Goal: Task Accomplishment & Management: Complete application form

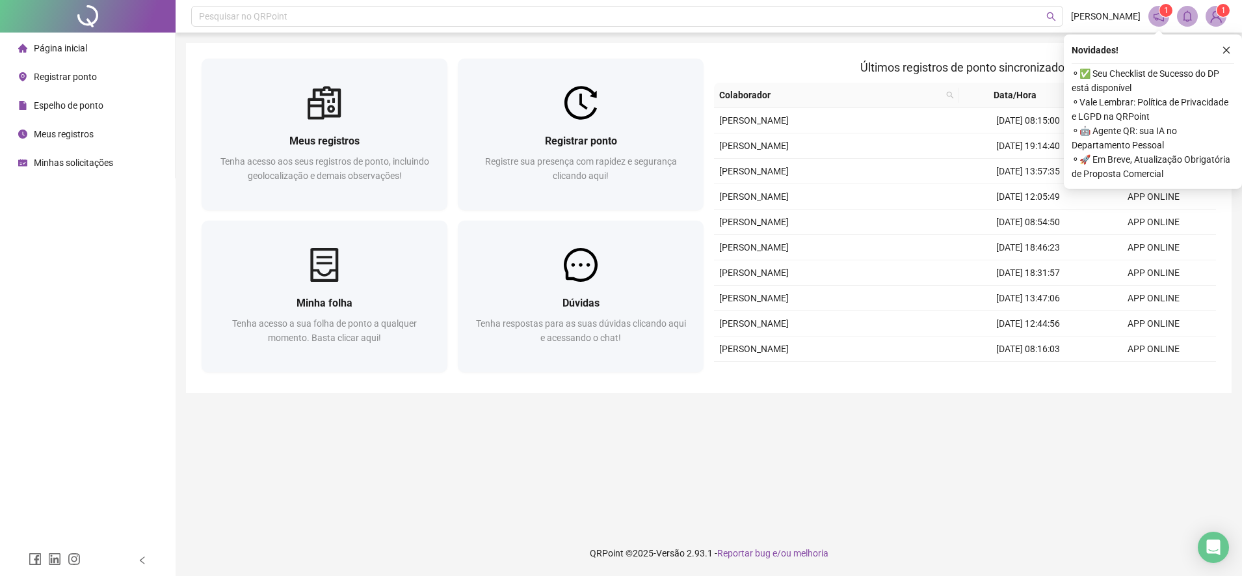
click at [106, 104] on li "Espelho de ponto" at bounding box center [88, 105] width 170 height 26
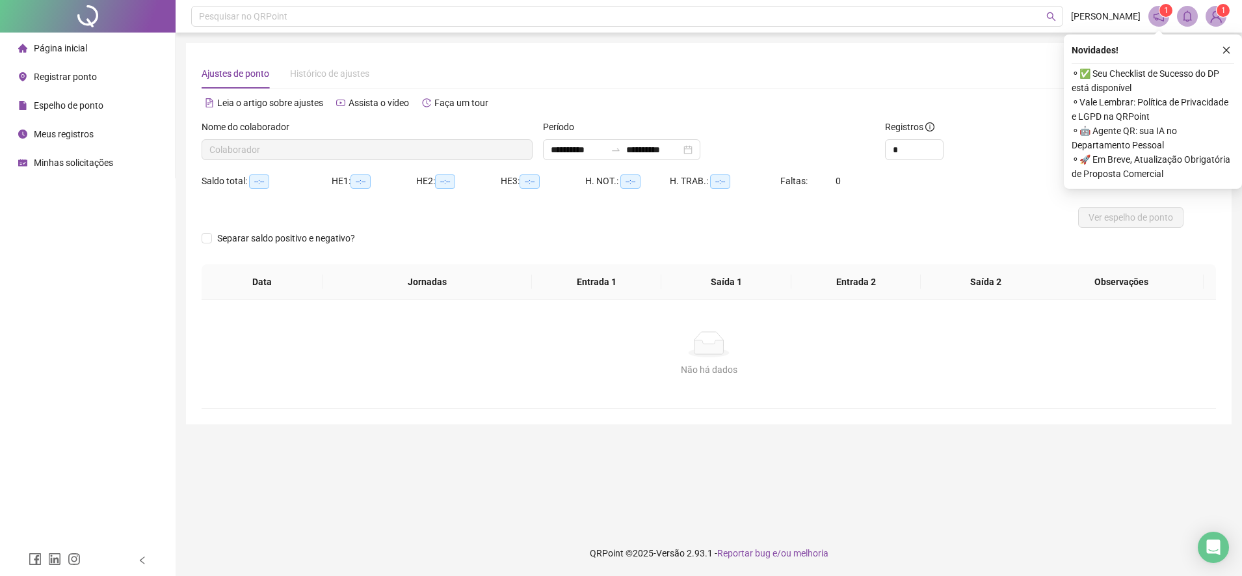
type input "**********"
click at [1236, 51] on div "Novidades ! ⚬ ✅ Seu Checklist de Sucesso do DP está disponível ⚬ Vale Lembrar: …" at bounding box center [1153, 111] width 178 height 154
click at [1229, 51] on icon "close" at bounding box center [1226, 50] width 9 height 9
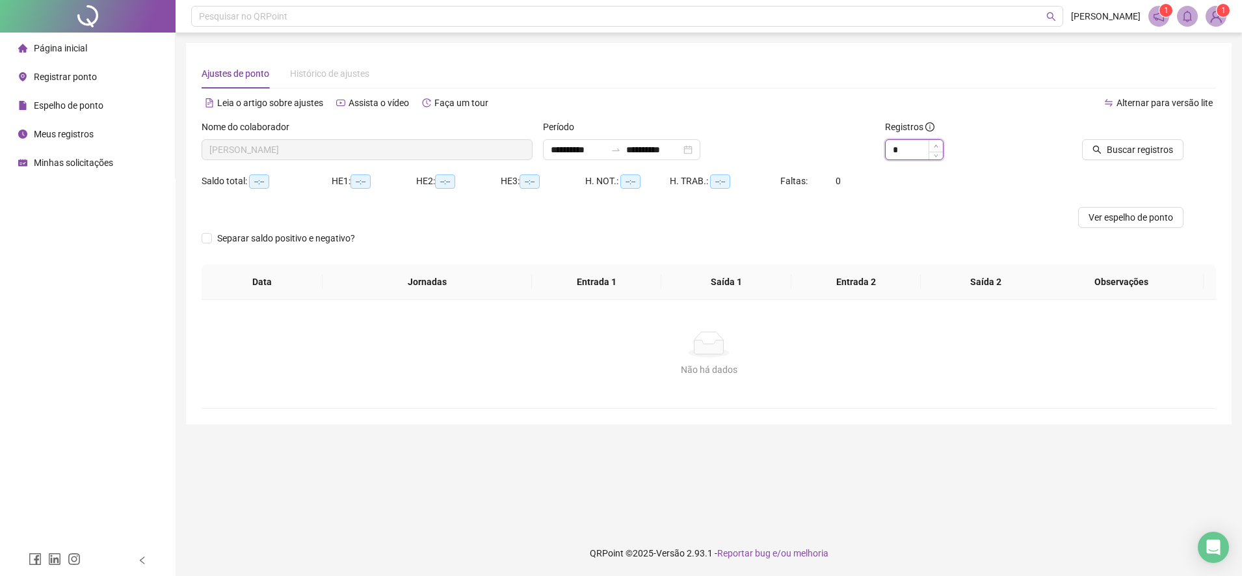
type input "*"
click at [934, 144] on icon "up" at bounding box center [936, 146] width 5 height 5
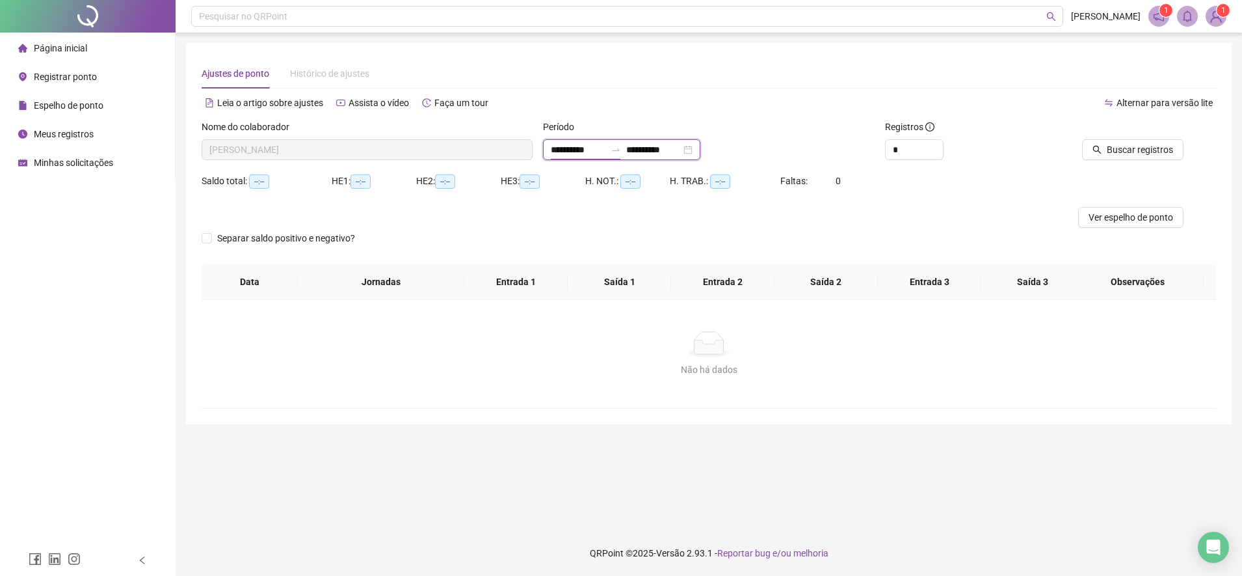
click at [593, 148] on input "**********" at bounding box center [578, 149] width 55 height 14
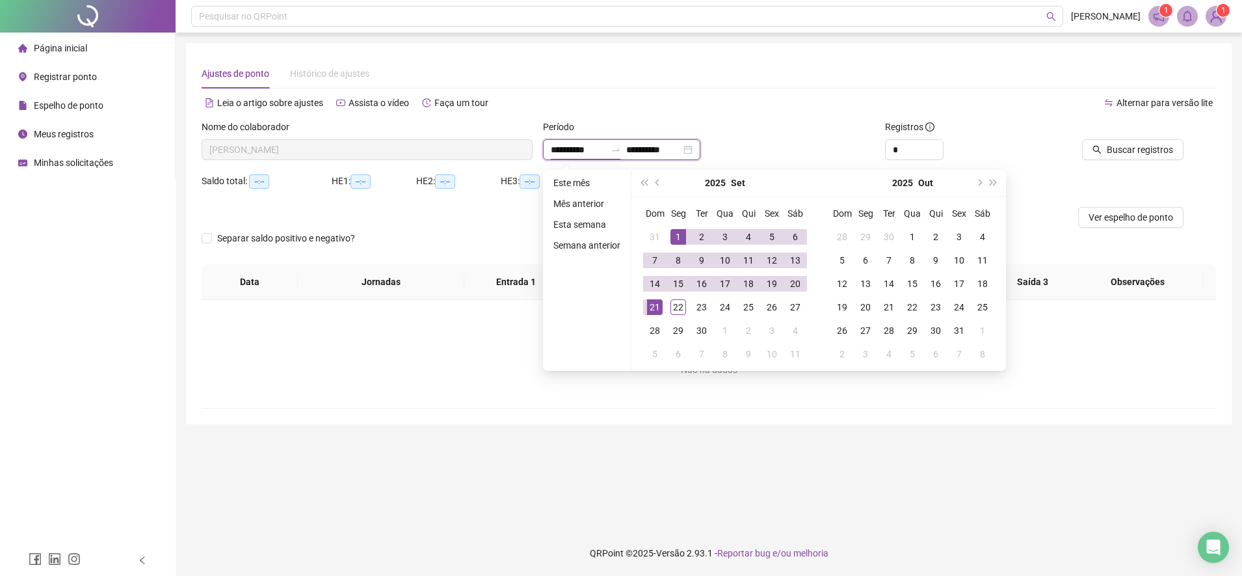
type input "**********"
click at [784, 135] on div "Período" at bounding box center [708, 130] width 331 height 20
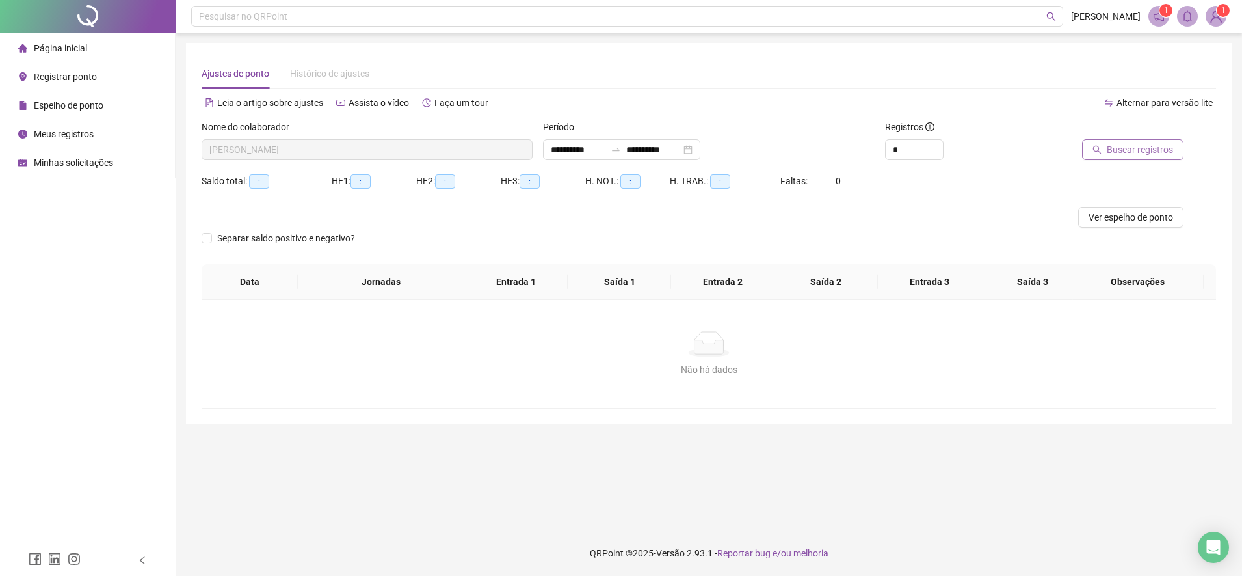
click at [1171, 156] on span "Buscar registros" at bounding box center [1140, 149] width 66 height 14
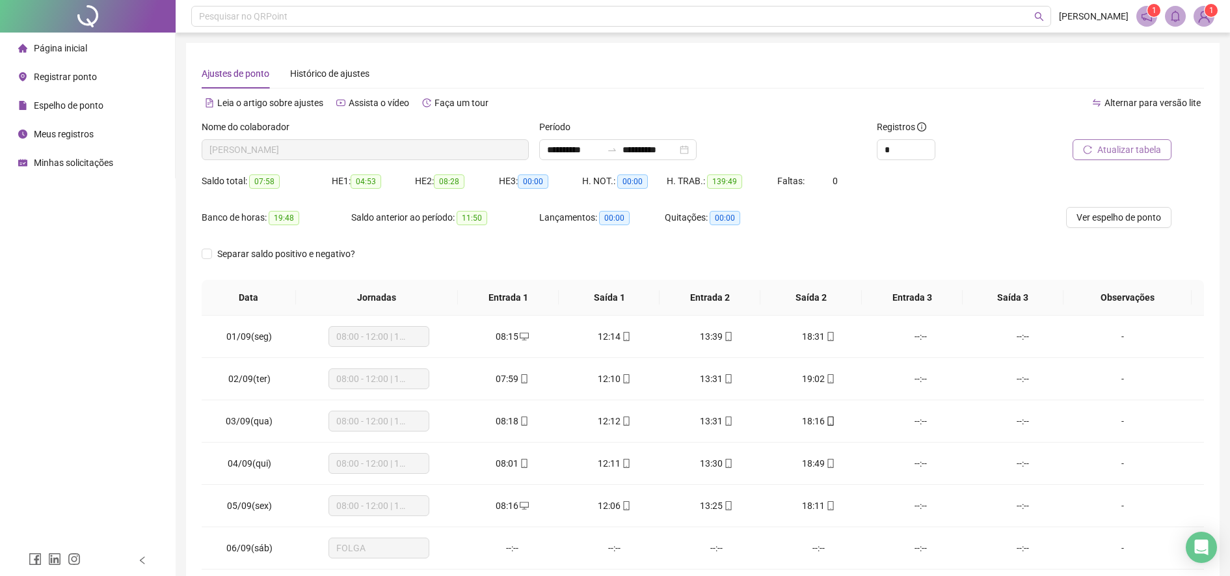
click at [793, 149] on div "**********" at bounding box center [702, 149] width 327 height 21
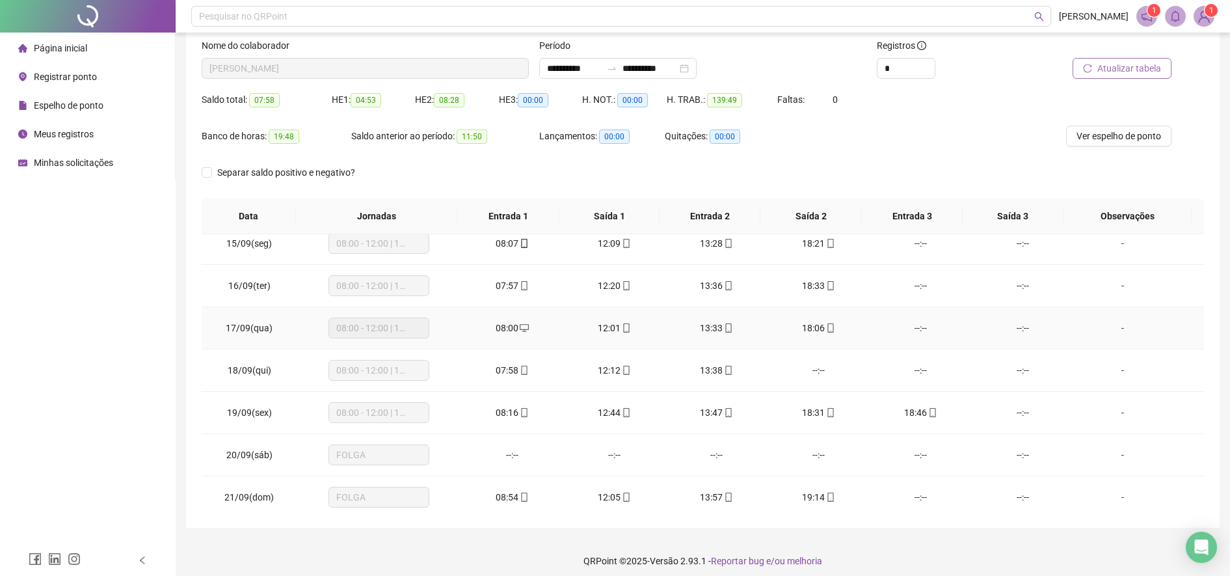
scroll to position [610, 0]
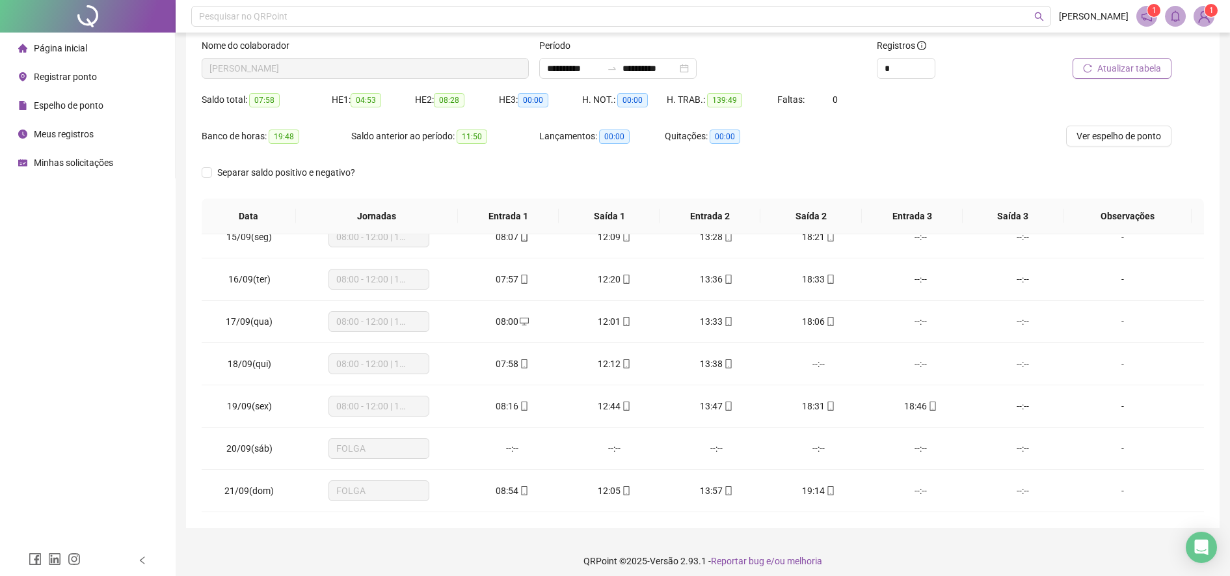
click at [59, 79] on span "Registrar ponto" at bounding box center [65, 77] width 63 height 10
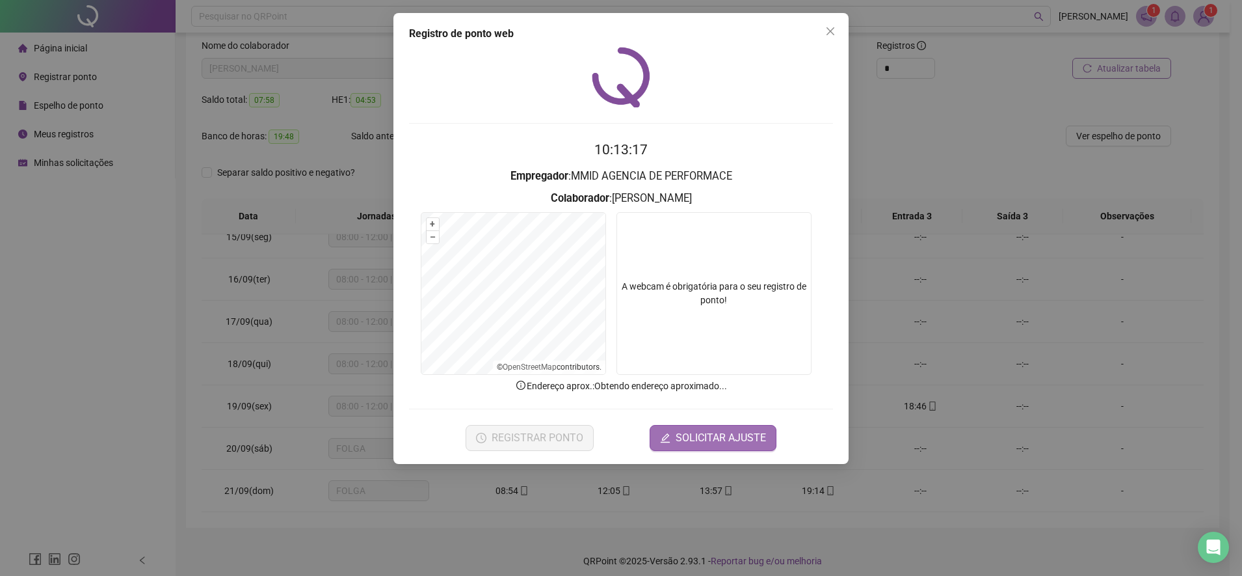
click at [698, 436] on span "SOLICITAR AJUSTE" at bounding box center [721, 438] width 90 height 16
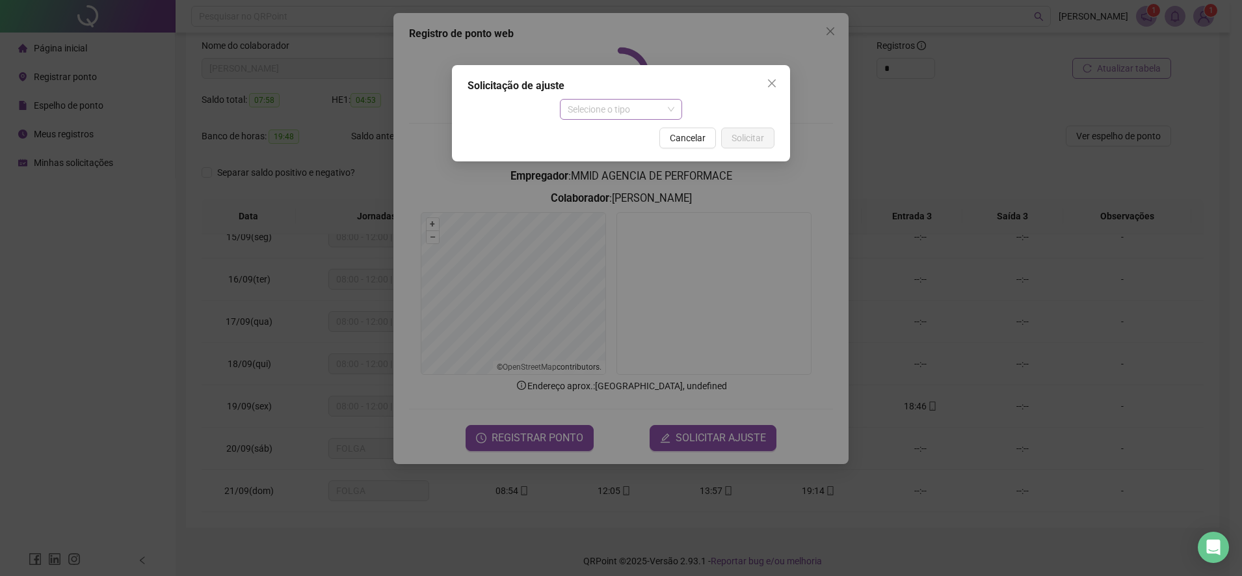
click at [646, 115] on span "Selecione o tipo" at bounding box center [621, 110] width 107 height 20
click at [643, 137] on div "Ajuste manual" at bounding box center [621, 135] width 102 height 14
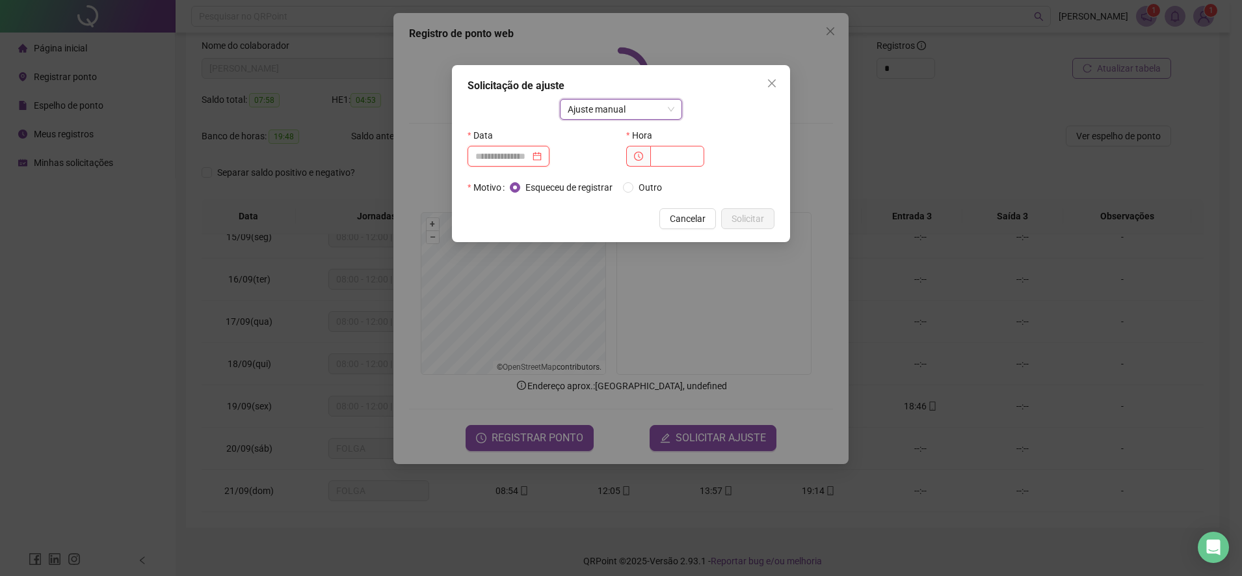
click at [530, 153] on input at bounding box center [502, 156] width 55 height 14
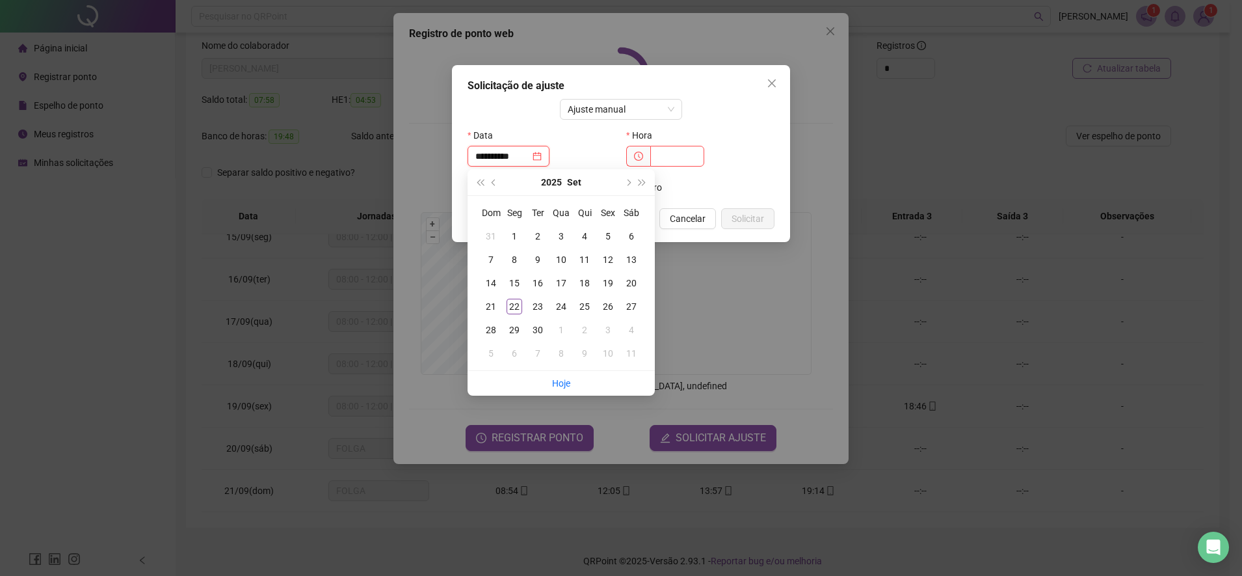
type input "**********"
click at [818, 34] on div "Solicitação de ajuste Ajuste manual Data Hora Motivo Esqueceu de registrar Outr…" at bounding box center [621, 288] width 1242 height 576
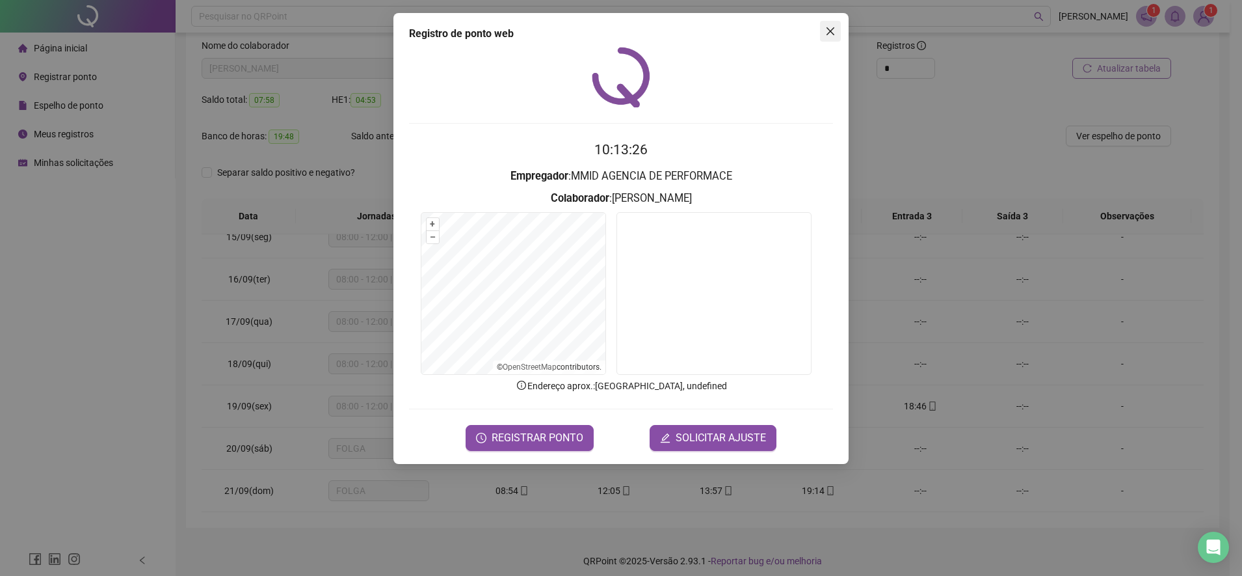
click at [833, 33] on icon "close" at bounding box center [831, 31] width 8 height 8
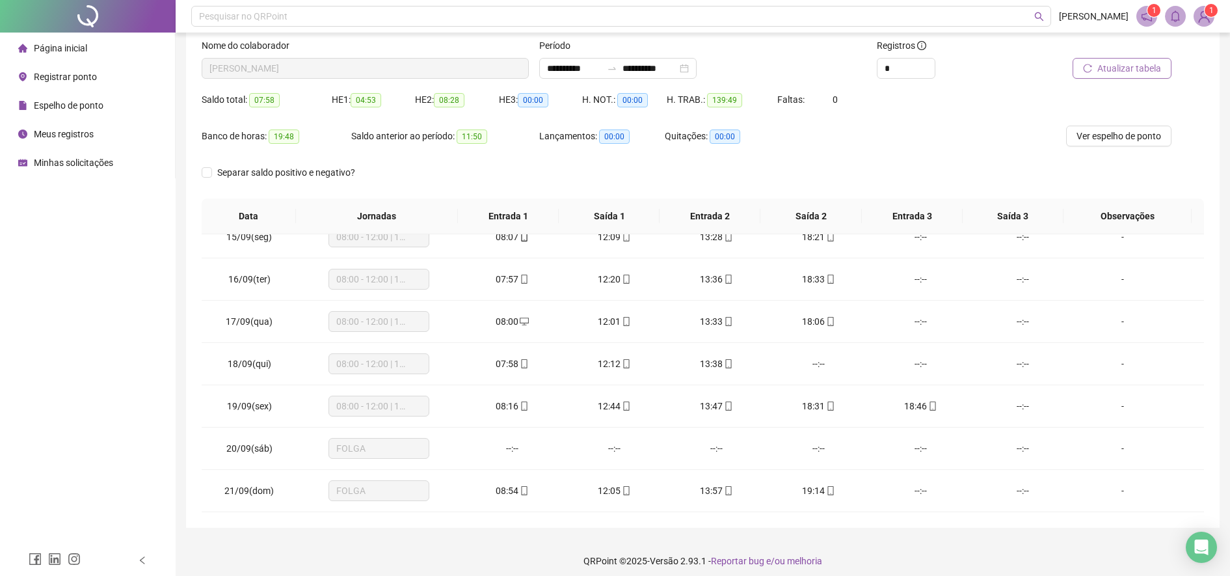
click at [50, 158] on span "Minhas solicitações" at bounding box center [73, 162] width 79 height 10
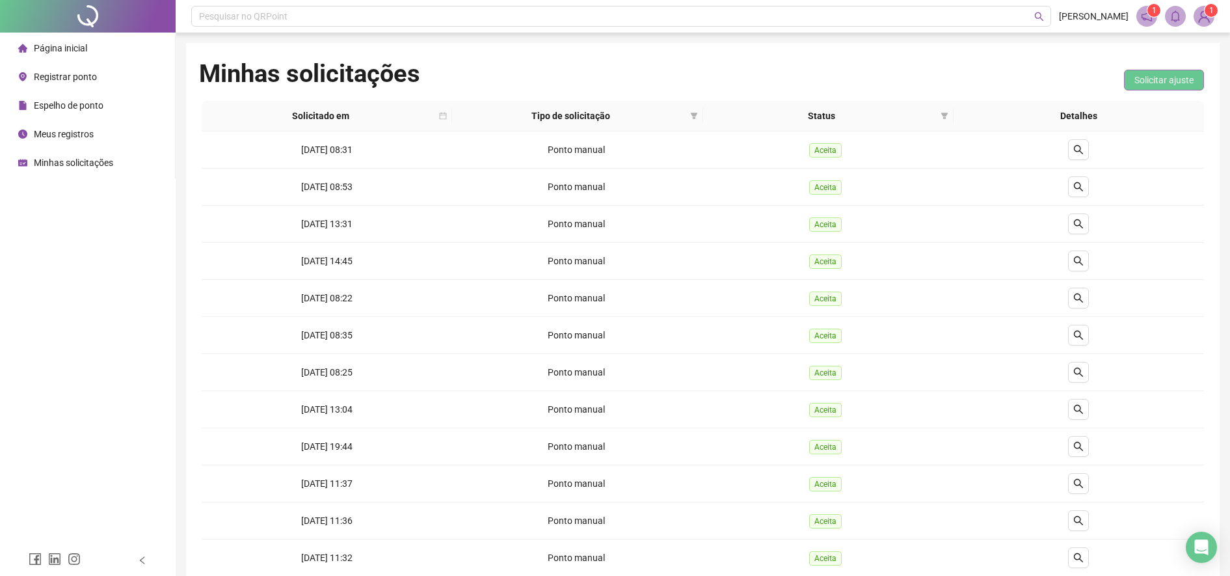
click at [1163, 83] on span "Solicitar ajuste" at bounding box center [1163, 80] width 59 height 14
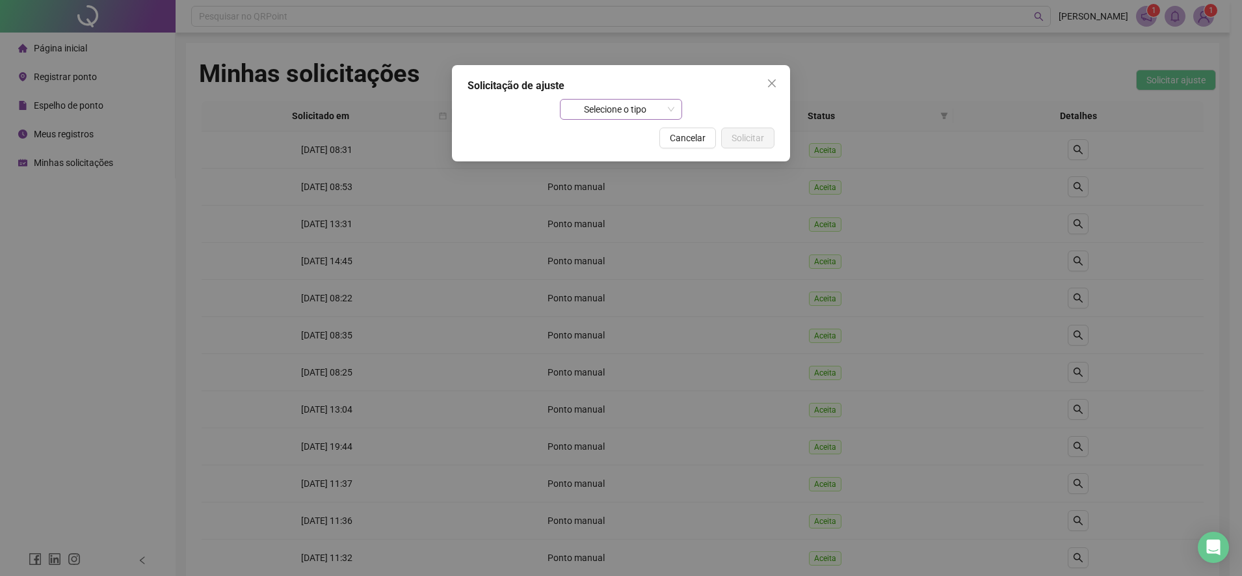
click at [587, 116] on span "Selecione o tipo" at bounding box center [621, 110] width 107 height 20
click at [690, 113] on div "Selecione o tipo" at bounding box center [621, 109] width 307 height 21
click at [774, 86] on icon "close" at bounding box center [772, 83] width 10 height 10
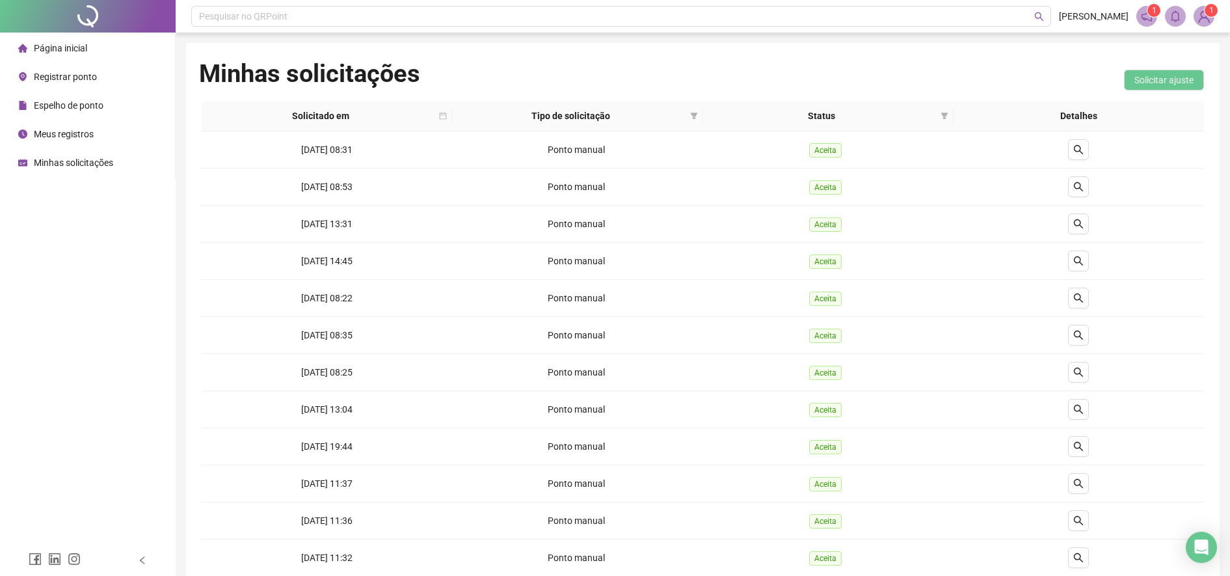
click at [88, 79] on span "Registrar ponto" at bounding box center [65, 77] width 63 height 10
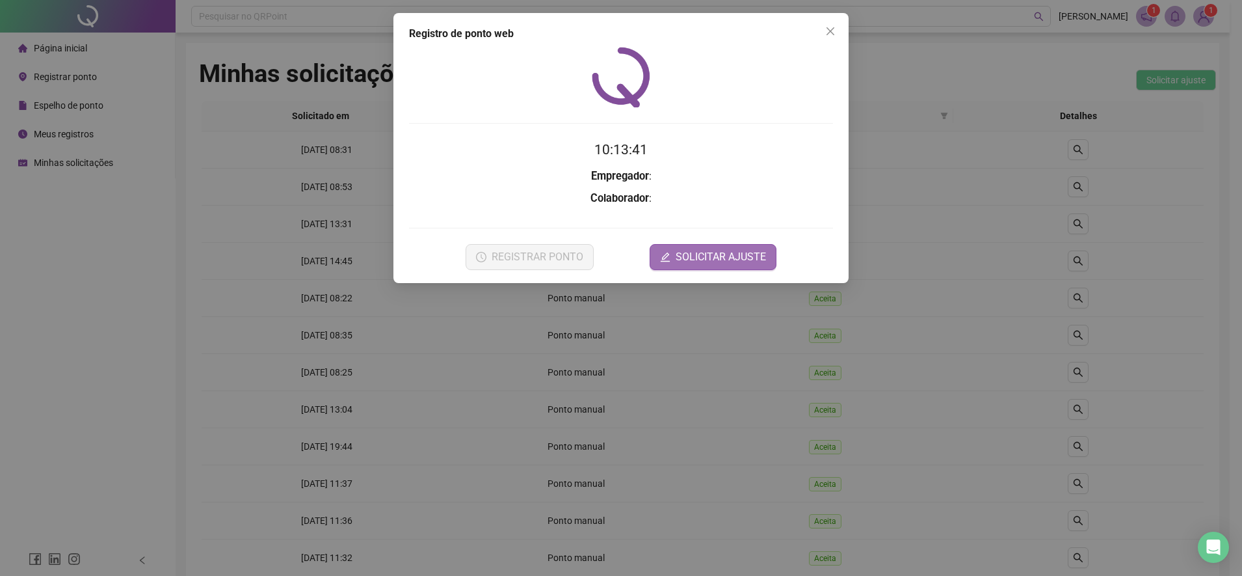
click at [685, 256] on span "SOLICITAR AJUSTE" at bounding box center [721, 257] width 90 height 16
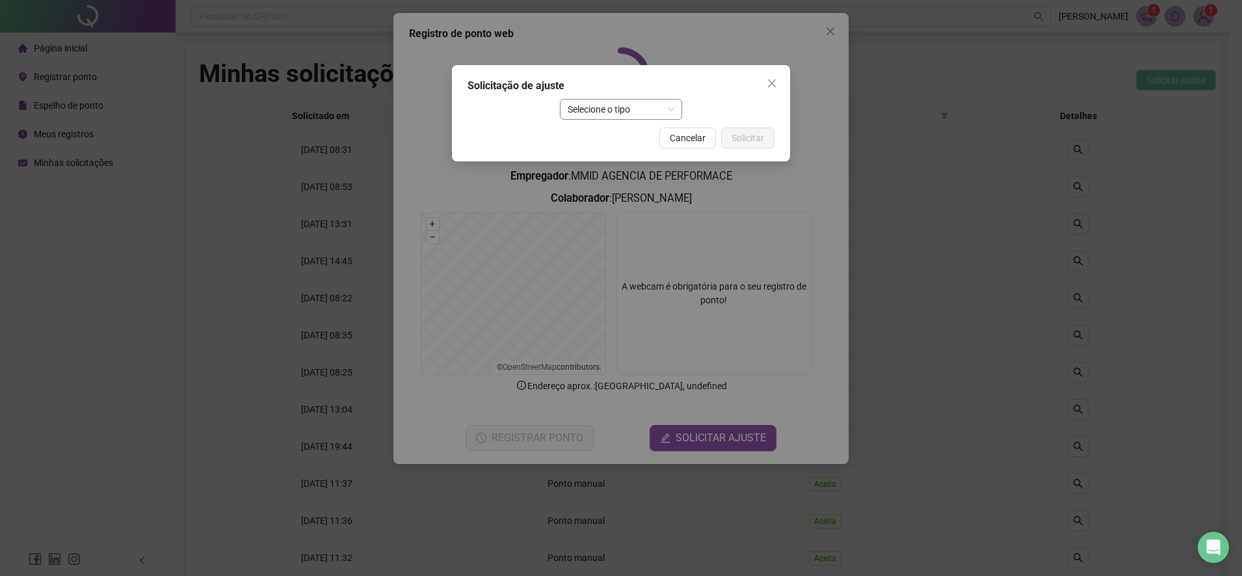
click at [667, 111] on span "Selecione o tipo" at bounding box center [621, 110] width 107 height 20
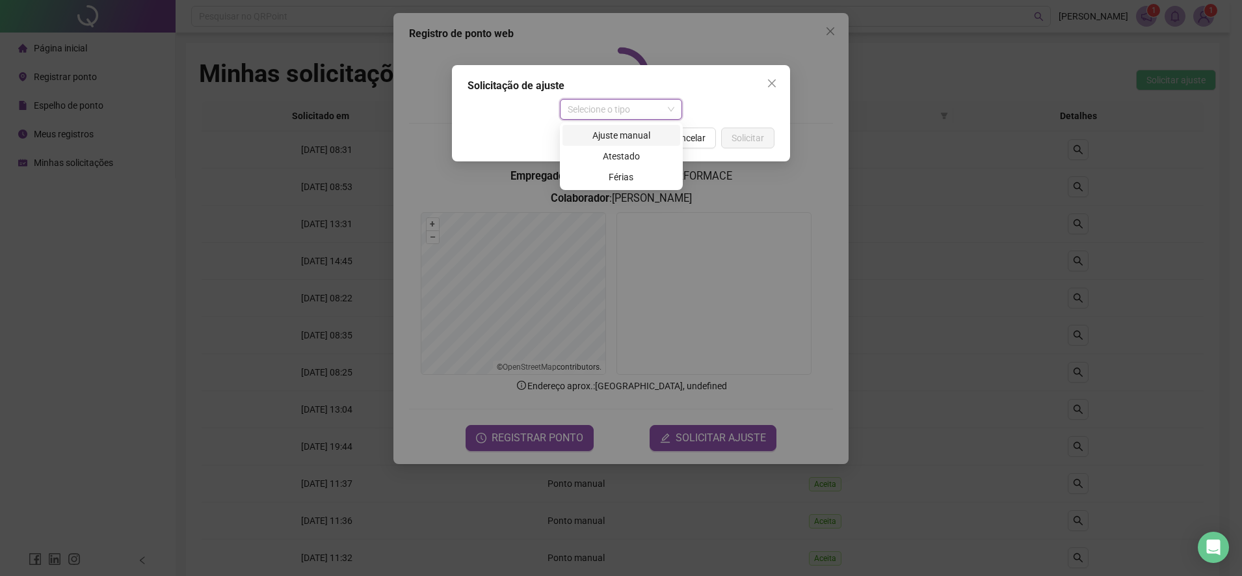
click at [635, 138] on div "Ajuste manual" at bounding box center [621, 135] width 102 height 14
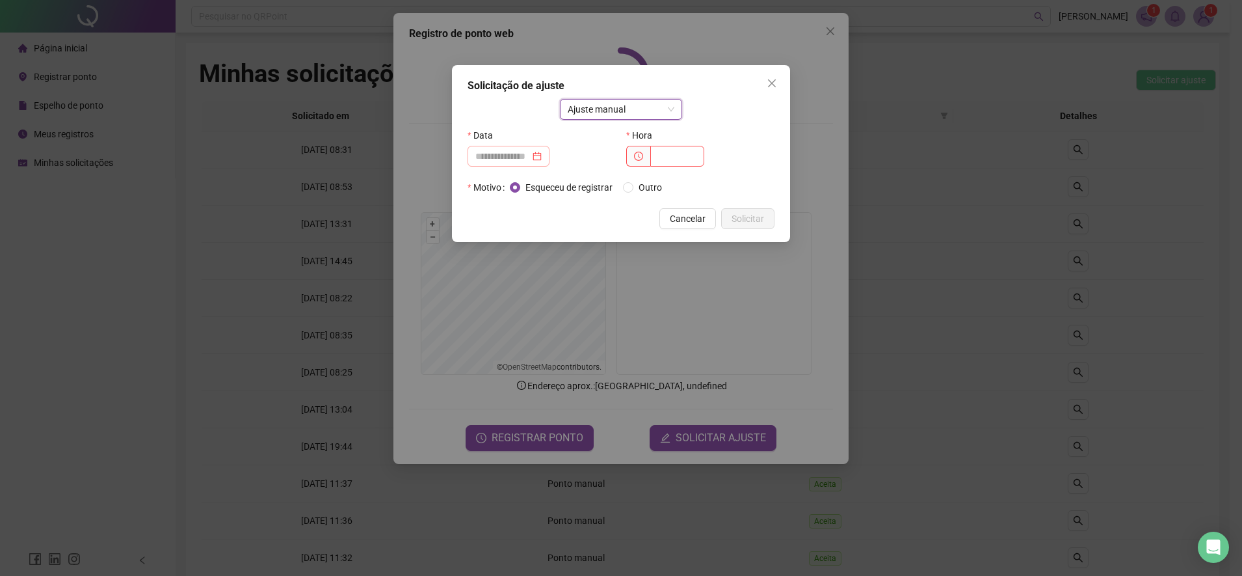
click at [542, 155] on div at bounding box center [508, 156] width 66 height 14
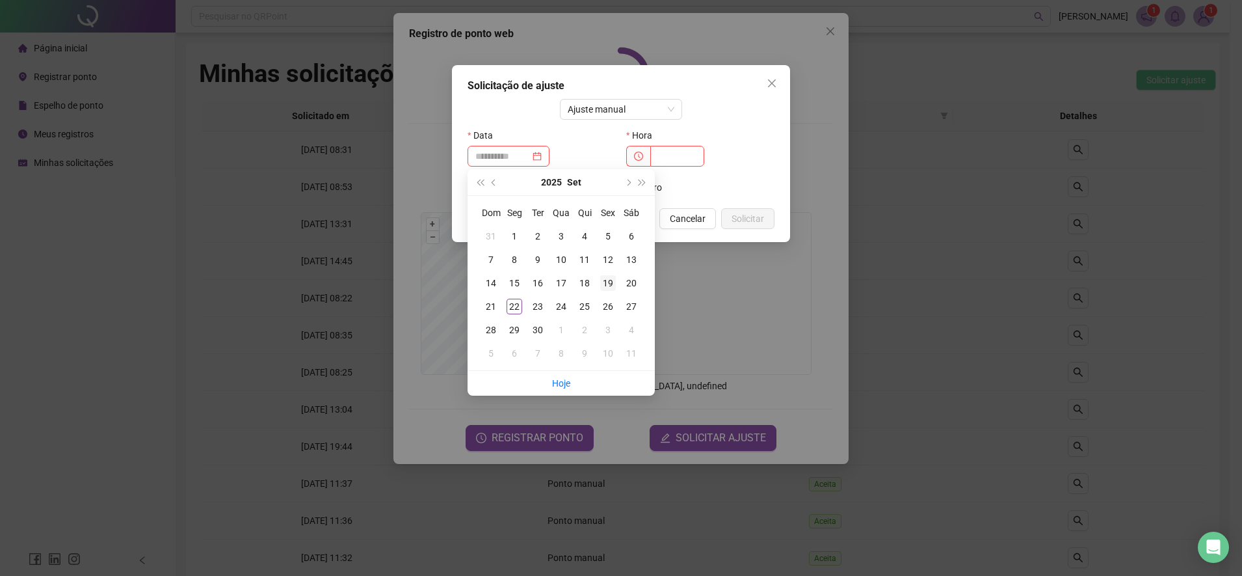
click at [613, 280] on div "19" at bounding box center [608, 283] width 16 height 16
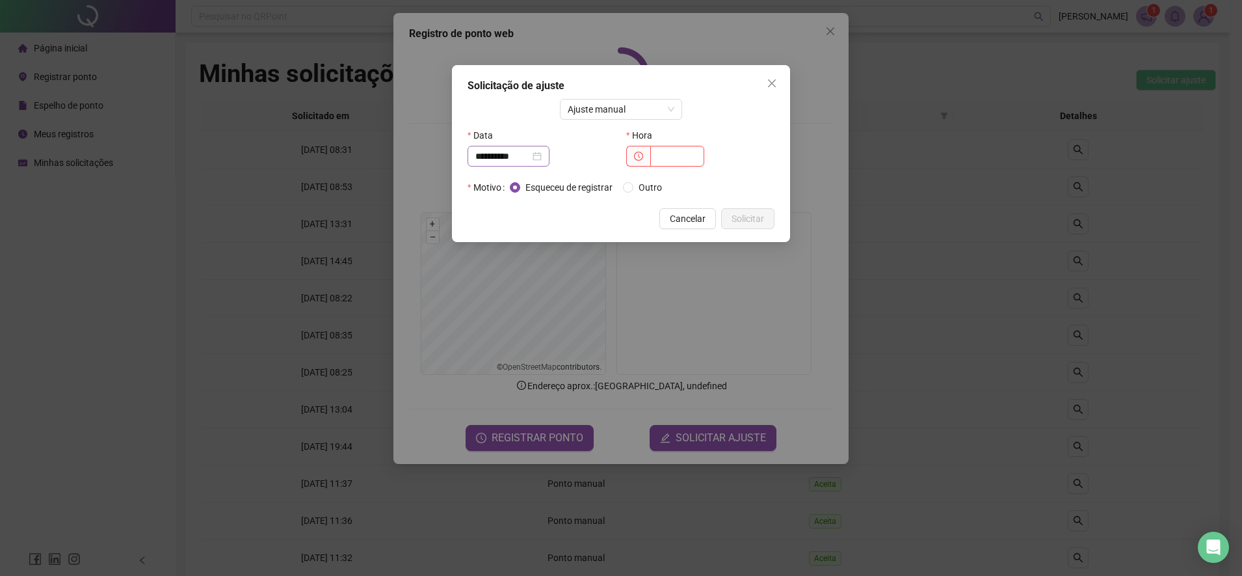
click at [547, 163] on div "**********" at bounding box center [509, 156] width 82 height 21
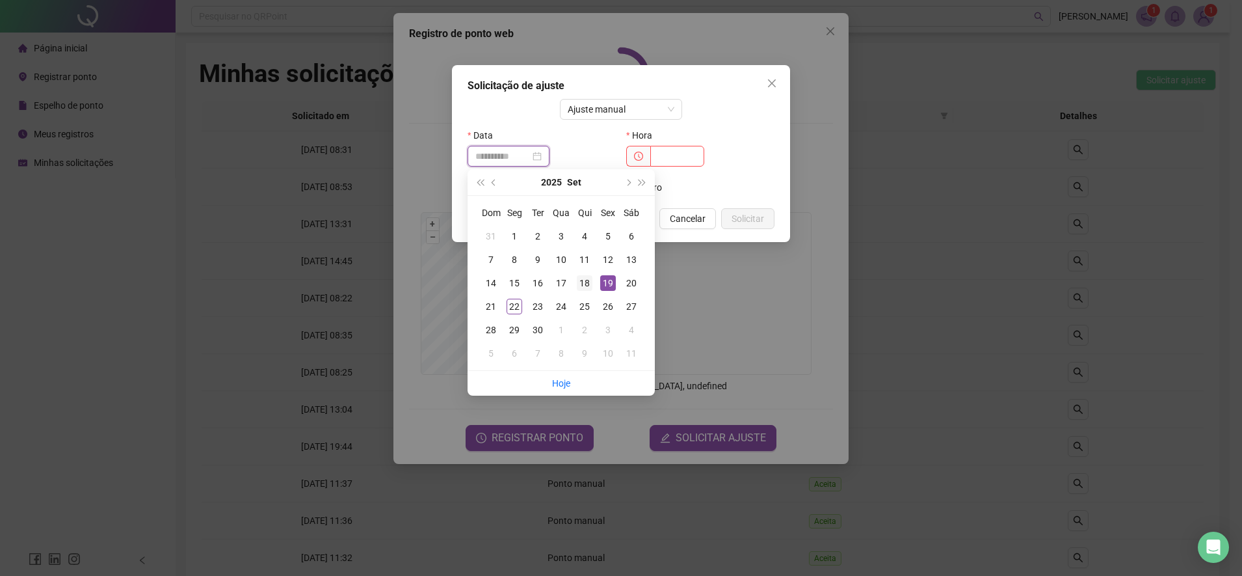
type input "**********"
click at [589, 283] on div "18" at bounding box center [585, 283] width 16 height 16
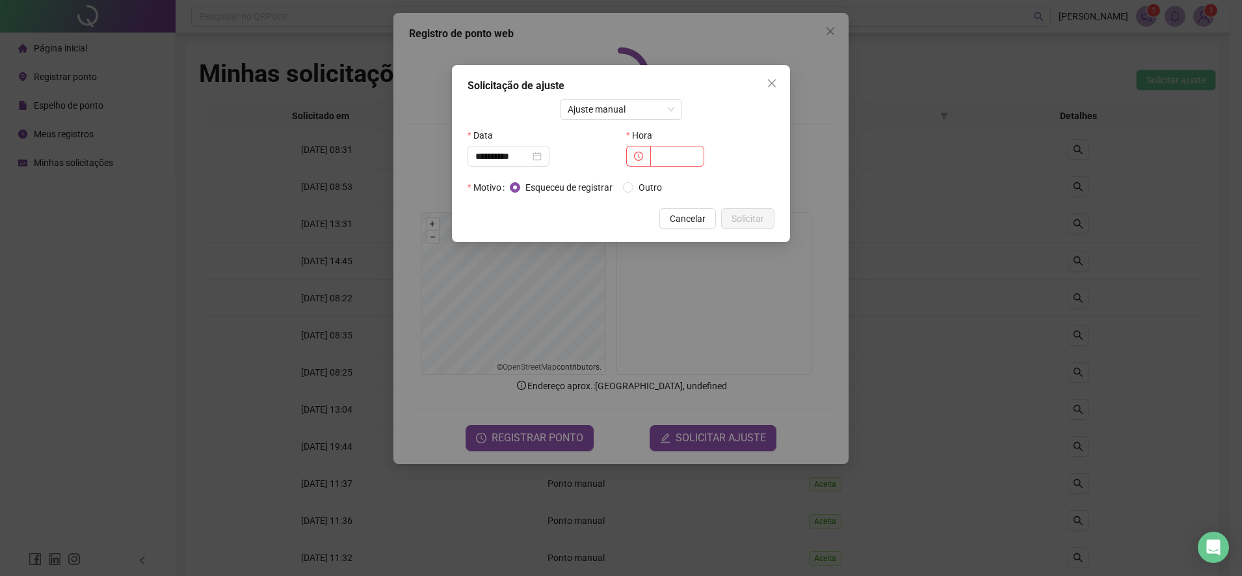
click at [711, 163] on div at bounding box center [700, 156] width 148 height 21
click at [700, 162] on input "text" at bounding box center [677, 156] width 54 height 21
click at [704, 221] on span "Cancelar" at bounding box center [688, 218] width 36 height 14
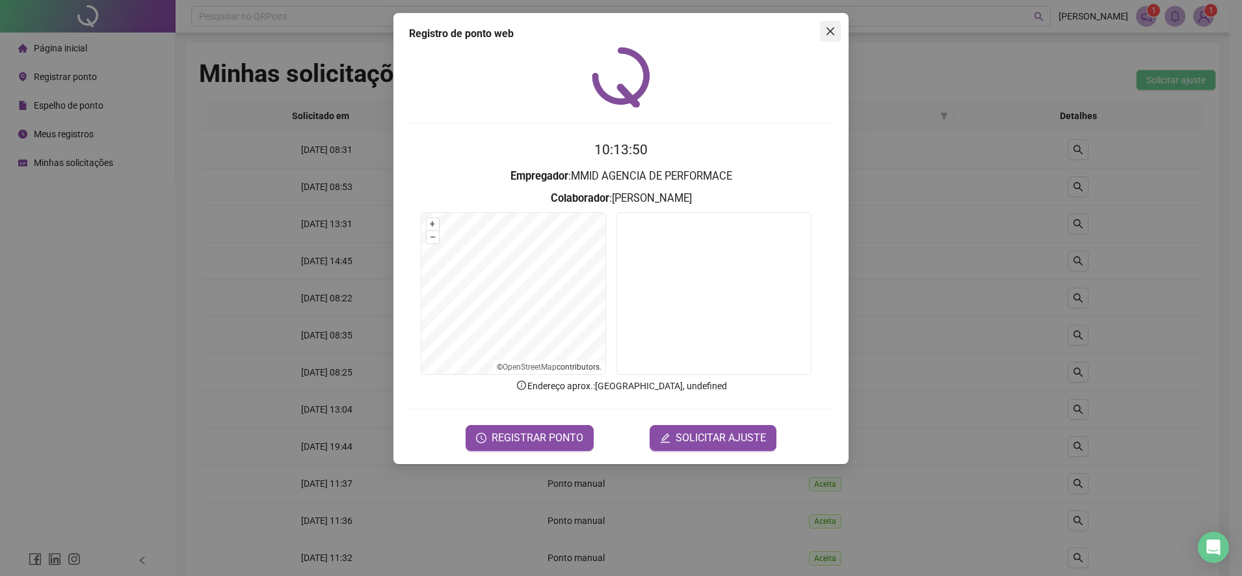
click at [830, 34] on icon "close" at bounding box center [830, 31] width 10 height 10
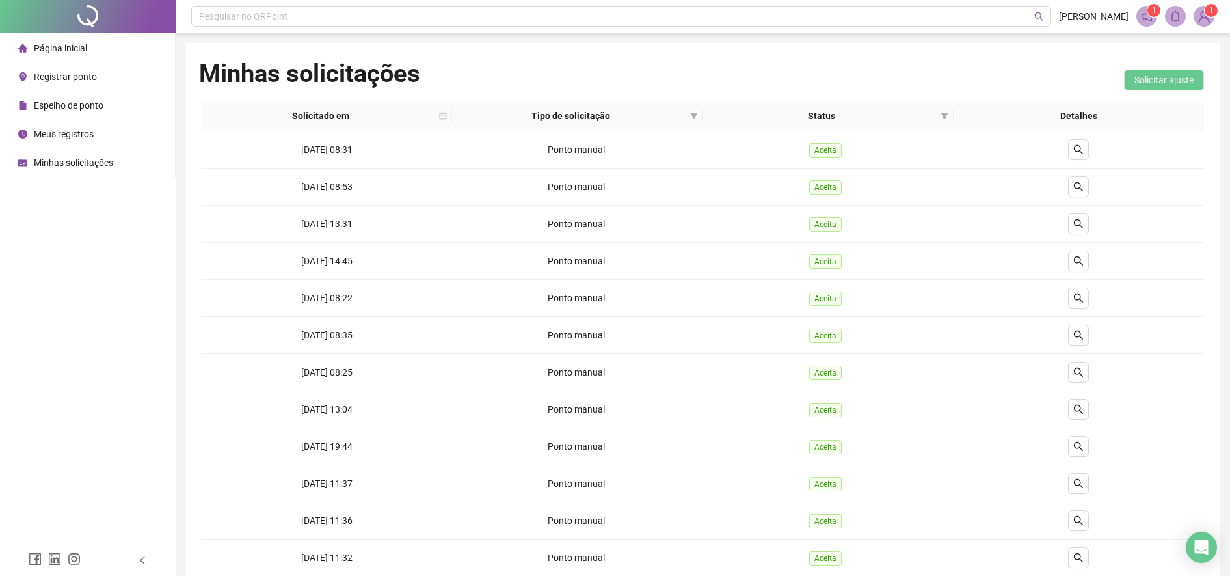
click at [95, 100] on span "Espelho de ponto" at bounding box center [69, 105] width 70 height 10
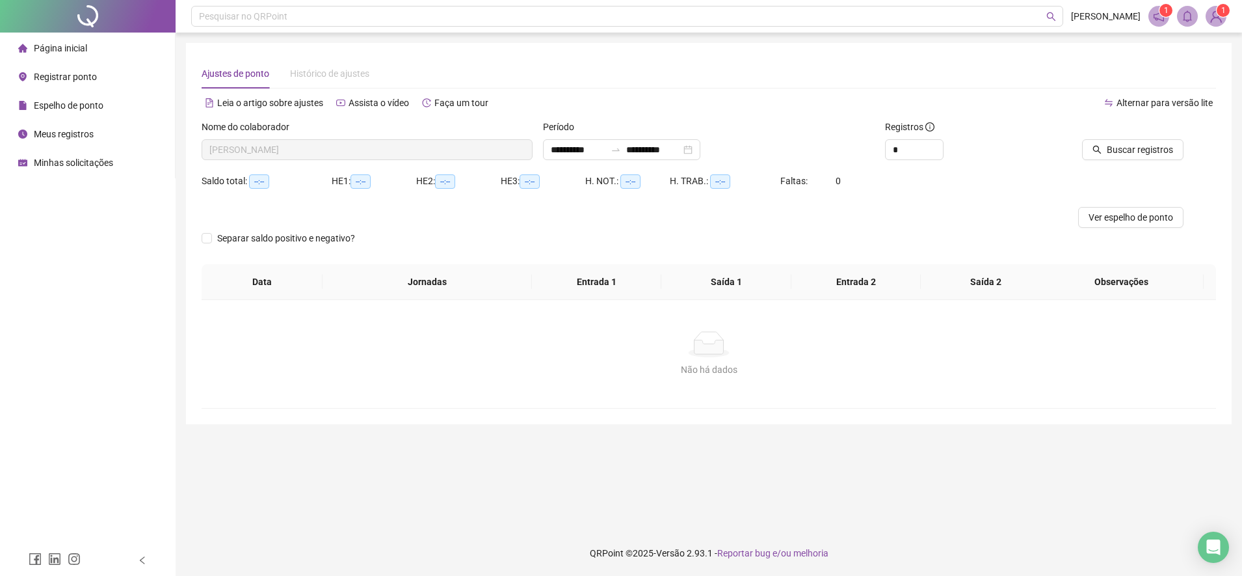
type input "**********"
click at [1160, 152] on span "Buscar registros" at bounding box center [1140, 149] width 66 height 14
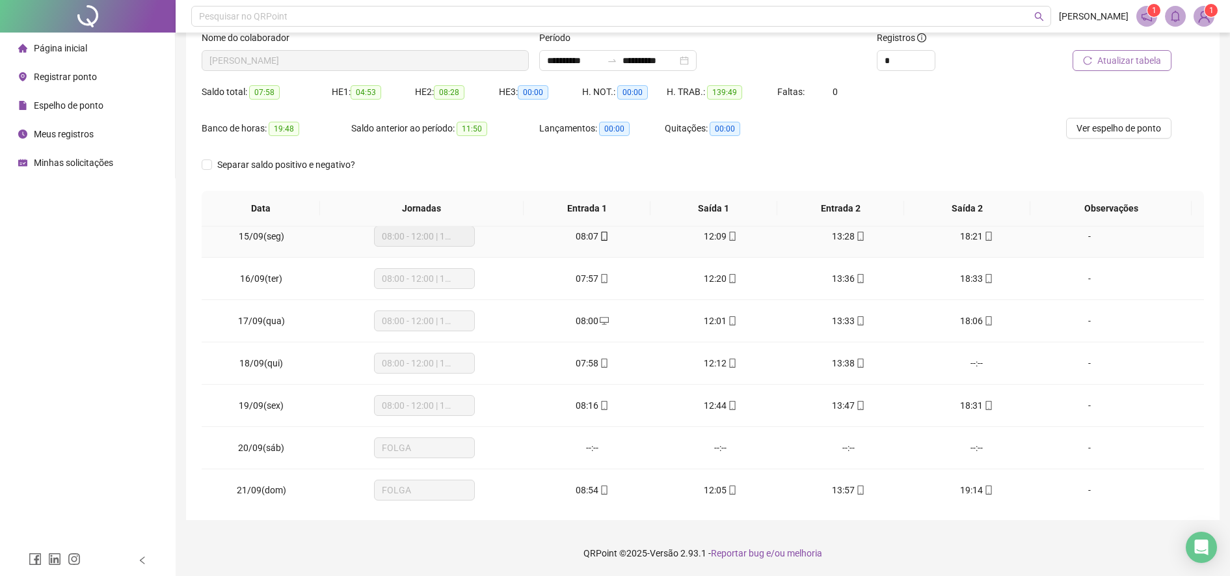
scroll to position [610, 0]
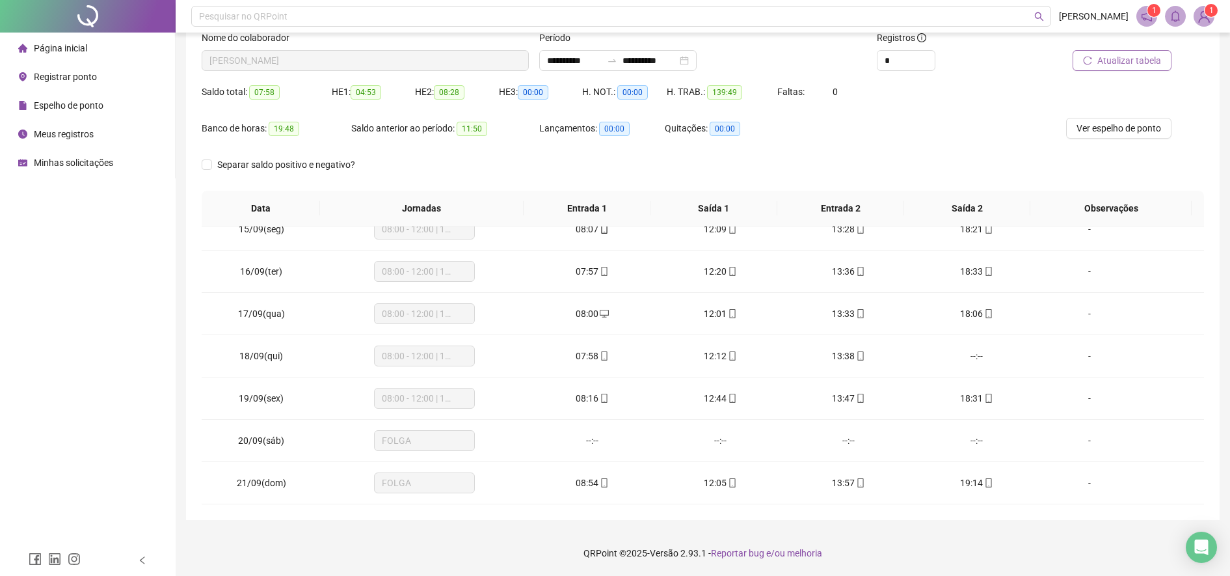
click at [72, 75] on span "Registrar ponto" at bounding box center [65, 77] width 63 height 10
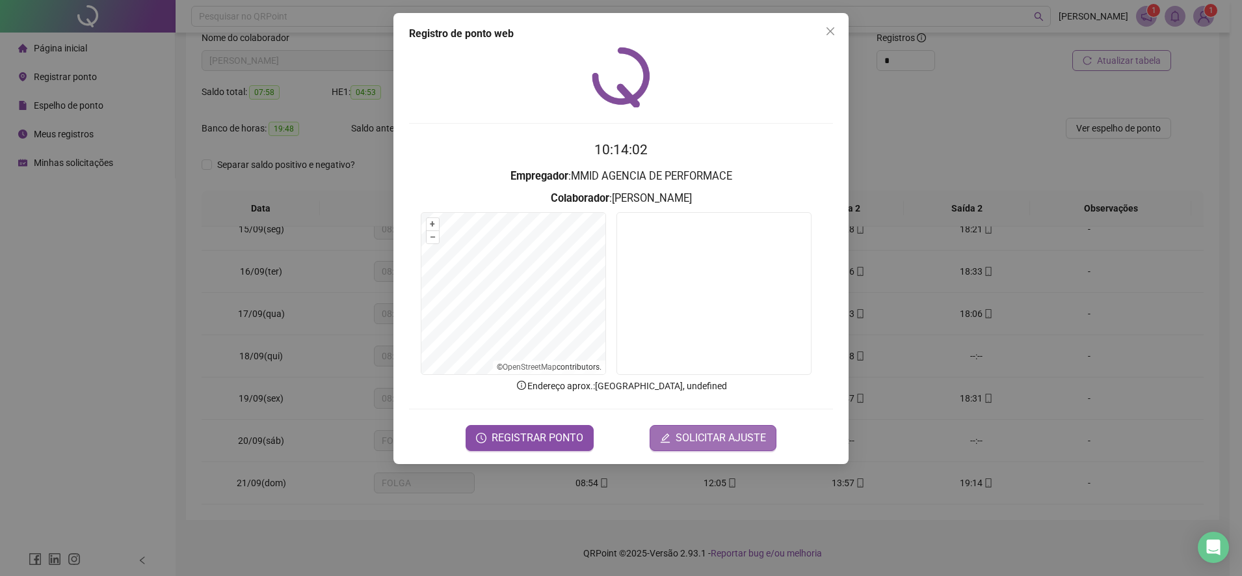
click at [700, 442] on span "SOLICITAR AJUSTE" at bounding box center [721, 438] width 90 height 16
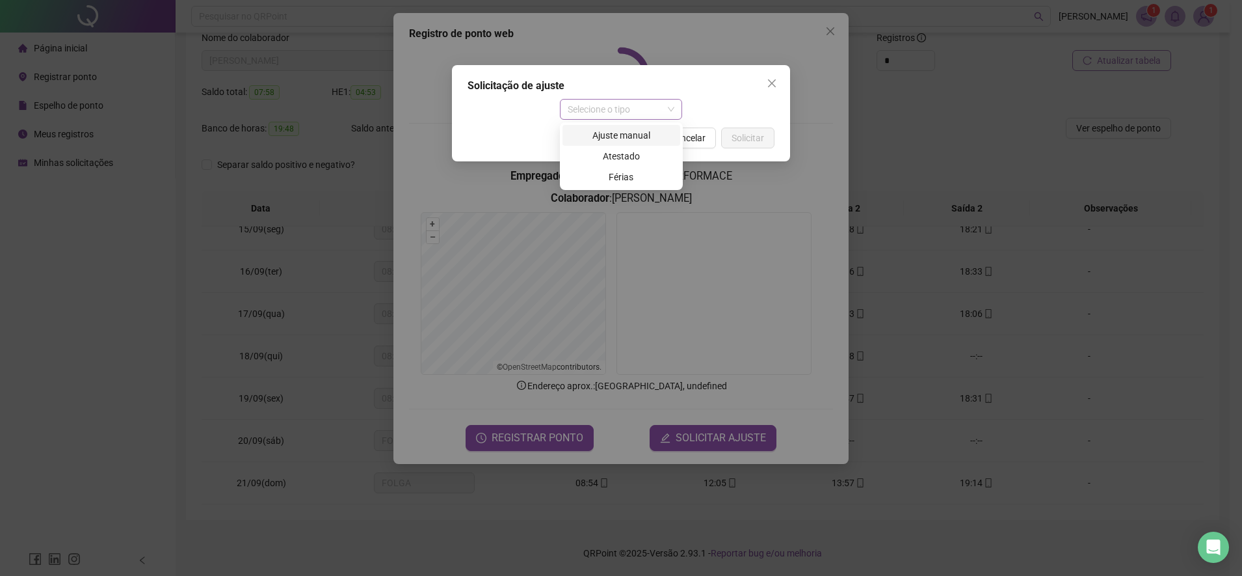
click at [664, 116] on span "Selecione o tipo" at bounding box center [621, 110] width 107 height 20
click at [628, 131] on div "Ajuste manual" at bounding box center [621, 135] width 102 height 14
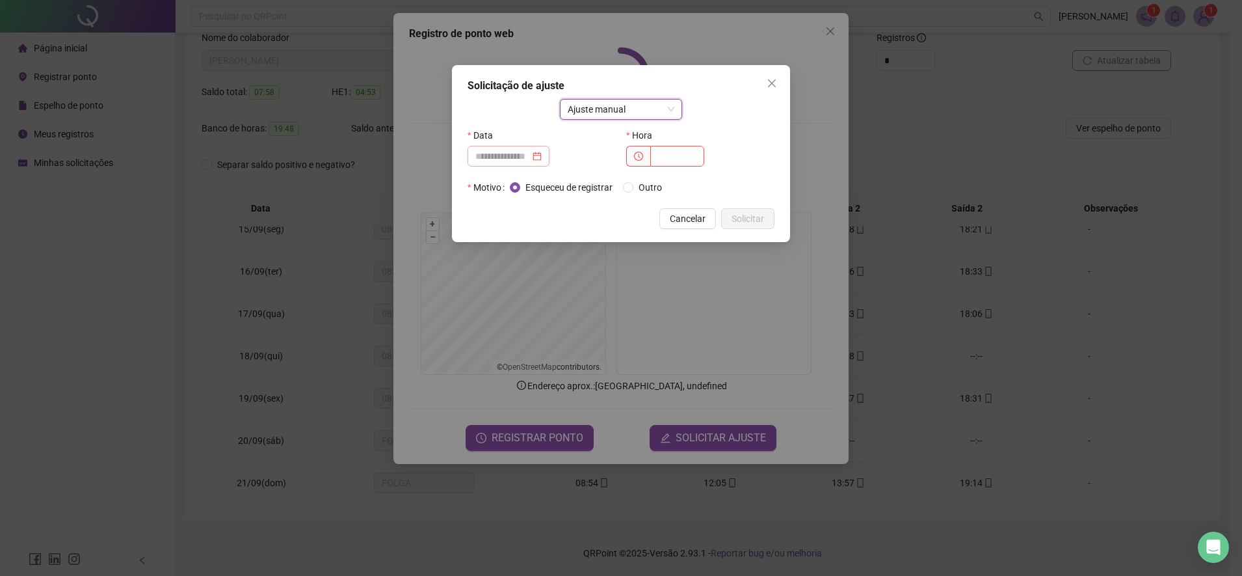
click at [542, 156] on div at bounding box center [508, 156] width 66 height 14
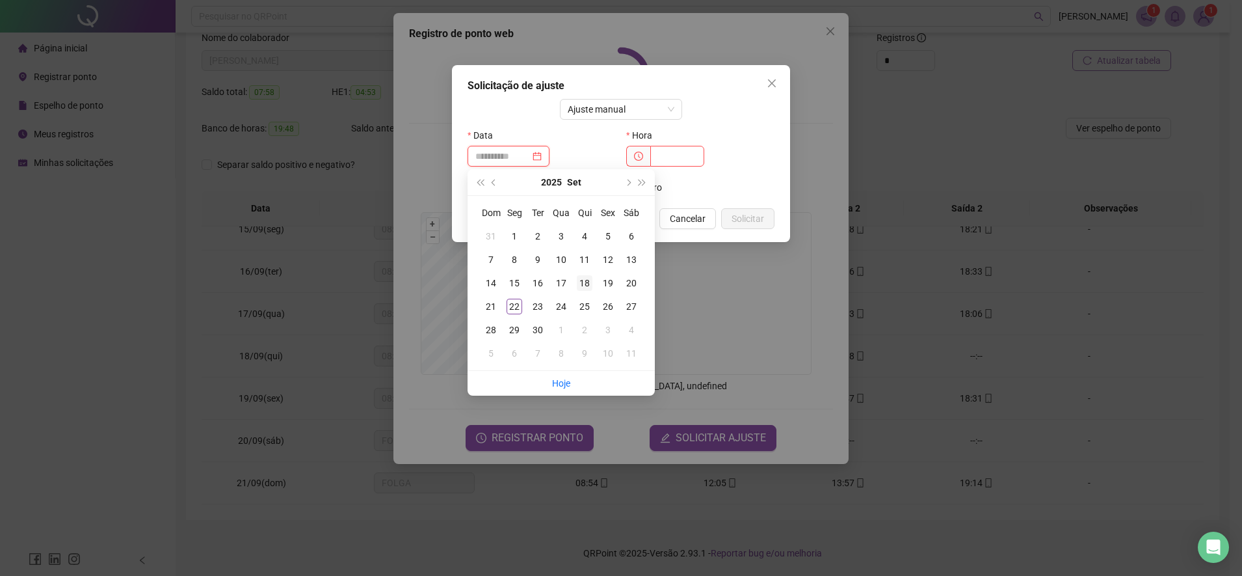
type input "**********"
click at [579, 280] on div "18" at bounding box center [585, 283] width 16 height 16
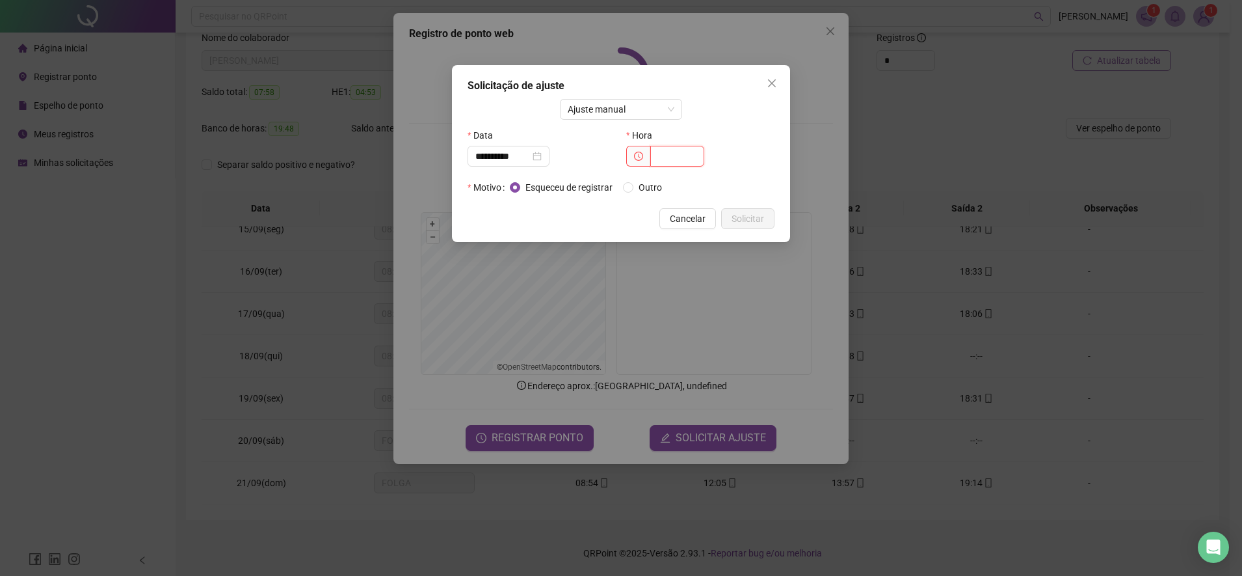
click at [676, 151] on input "text" at bounding box center [677, 156] width 54 height 21
type input "*****"
click at [739, 210] on button "Solicitar" at bounding box center [747, 218] width 53 height 21
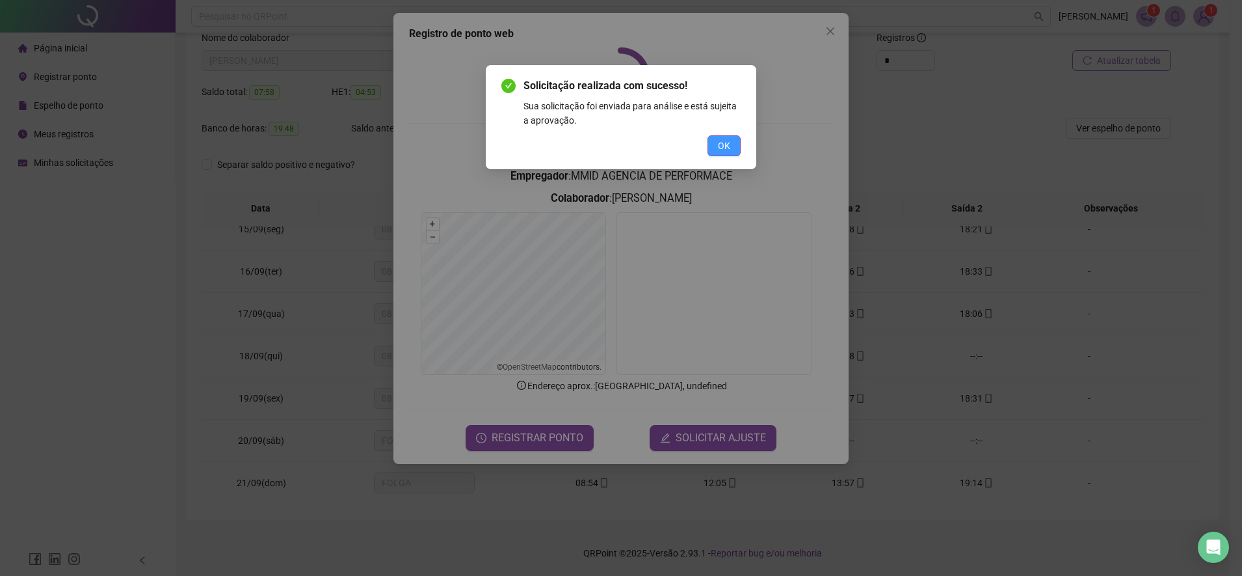
click at [723, 139] on span "OK" at bounding box center [724, 146] width 12 height 14
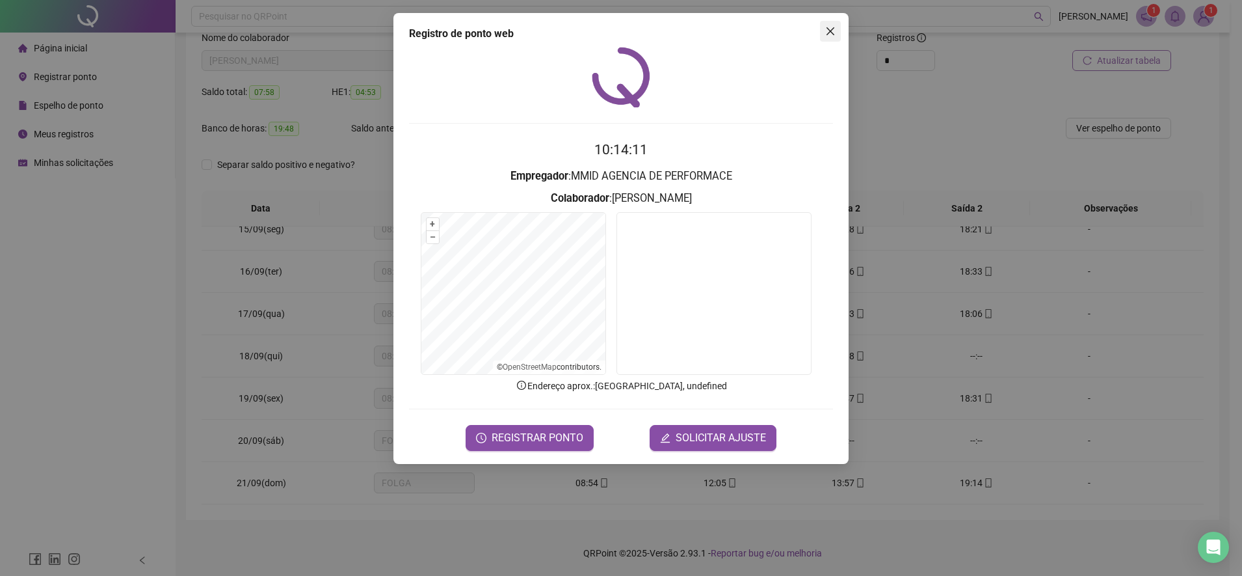
click at [831, 34] on icon "close" at bounding box center [830, 31] width 10 height 10
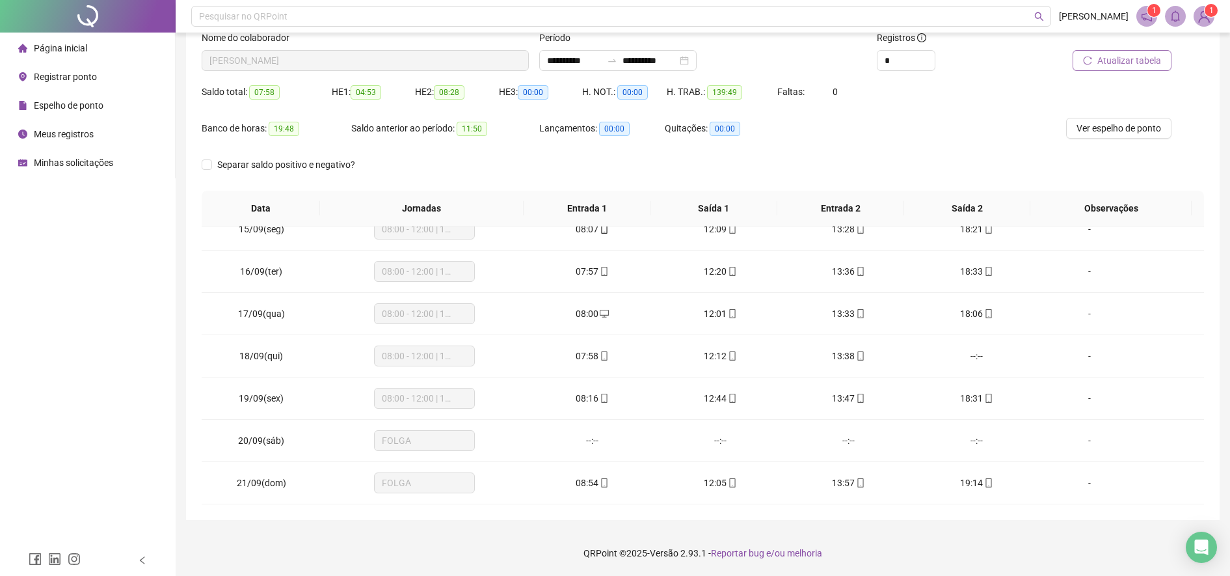
scroll to position [610, 0]
